Goal: Check status: Check status

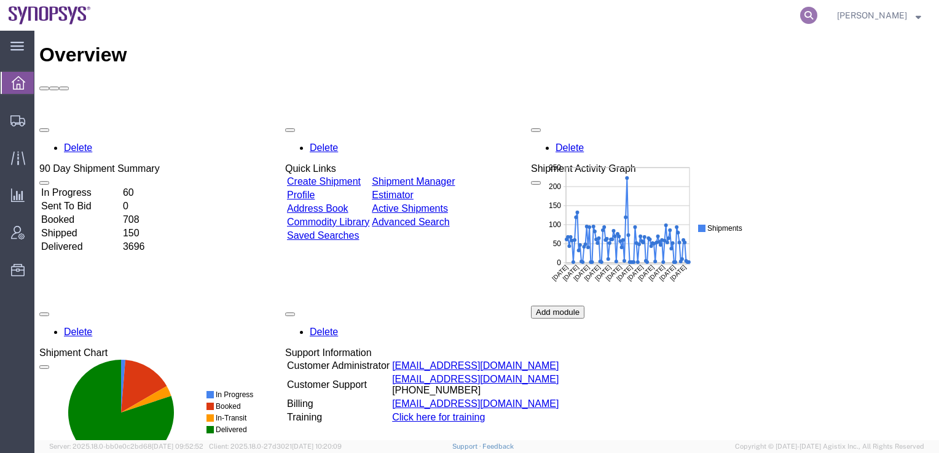
click at [817, 18] on icon at bounding box center [808, 15] width 17 height 17
paste input "56776135"
type input "56776135"
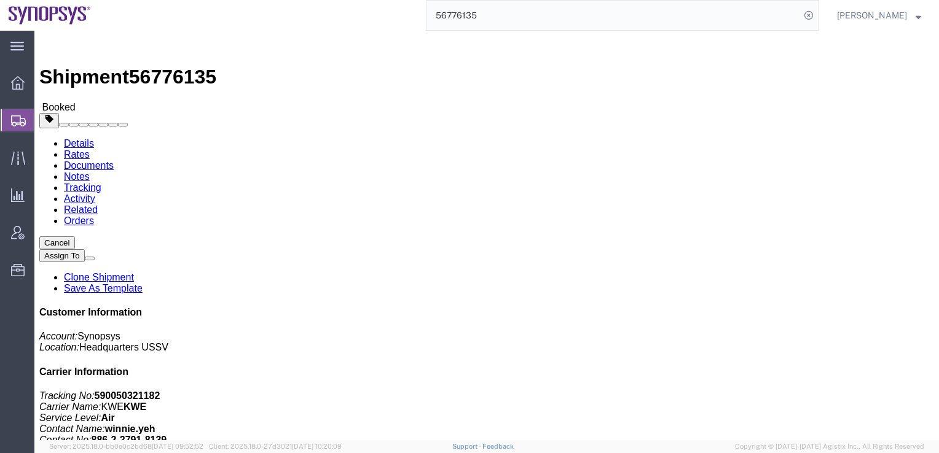
click link "Tracking"
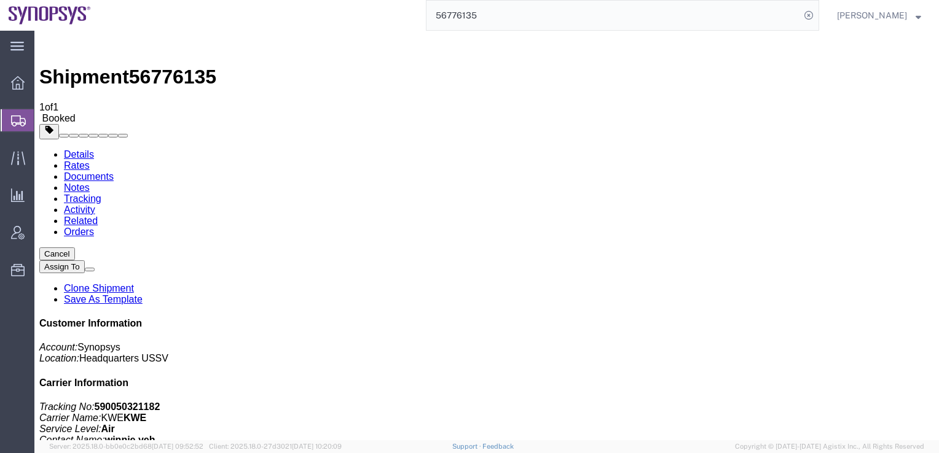
click at [90, 182] on link "Notes" at bounding box center [77, 187] width 26 height 10
